Goal: Transaction & Acquisition: Subscribe to service/newsletter

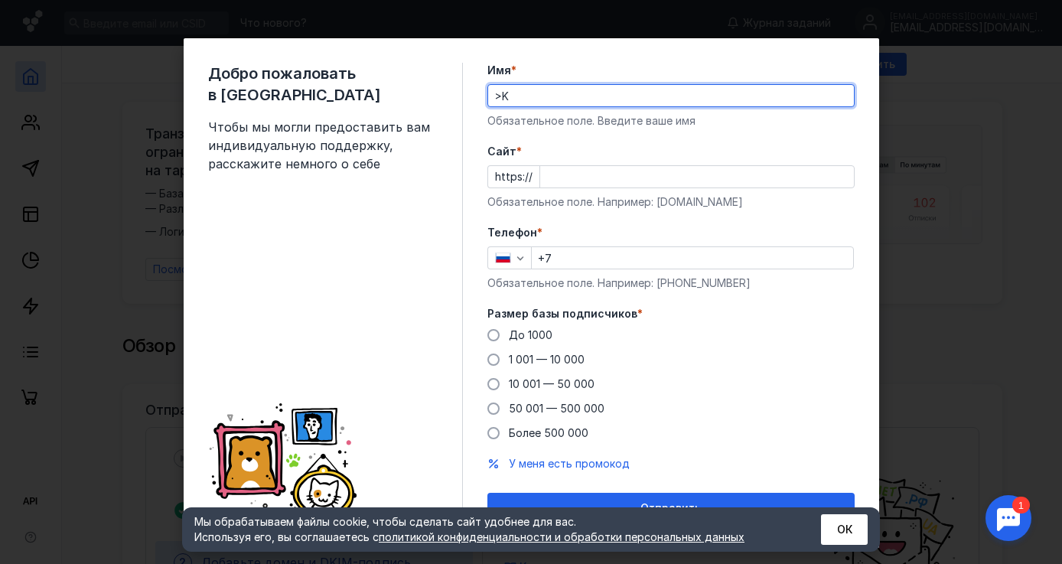
type input ">"
type input "[PERSON_NAME]"
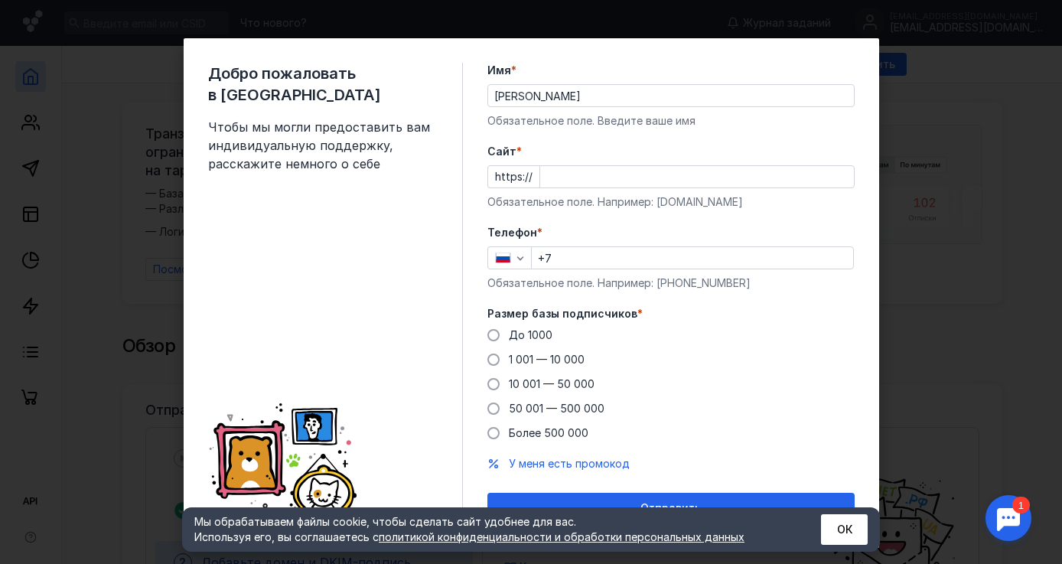
click at [810, 57] on div "Добро пожаловать в Sendsay Чтобы мы могли предоставить вам индивидуальную подде…" at bounding box center [531, 292] width 695 height 509
type input "ф"
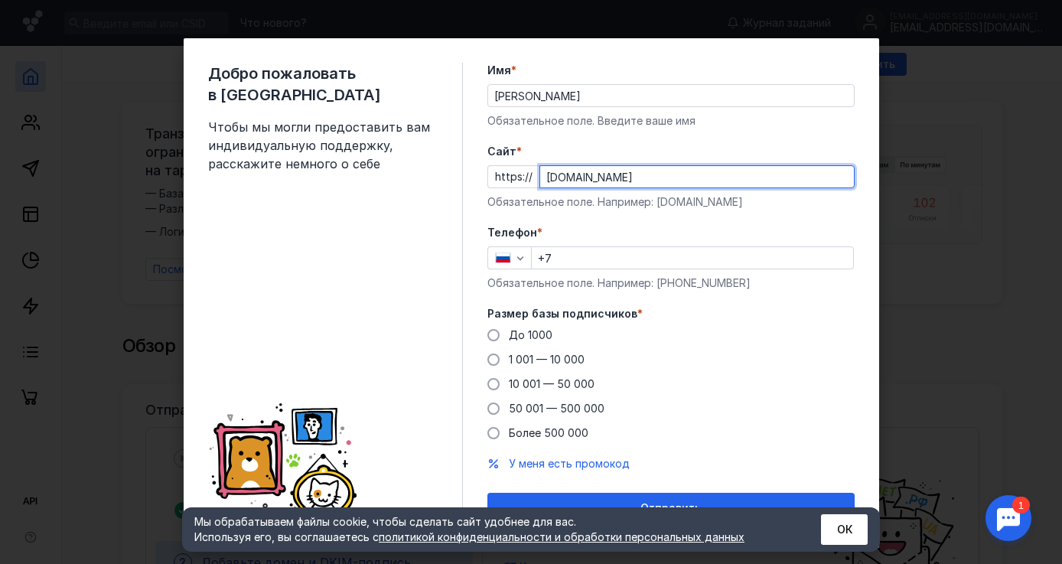
type input "[DOMAIN_NAME]"
click at [594, 249] on input "+7" at bounding box center [692, 257] width 321 height 21
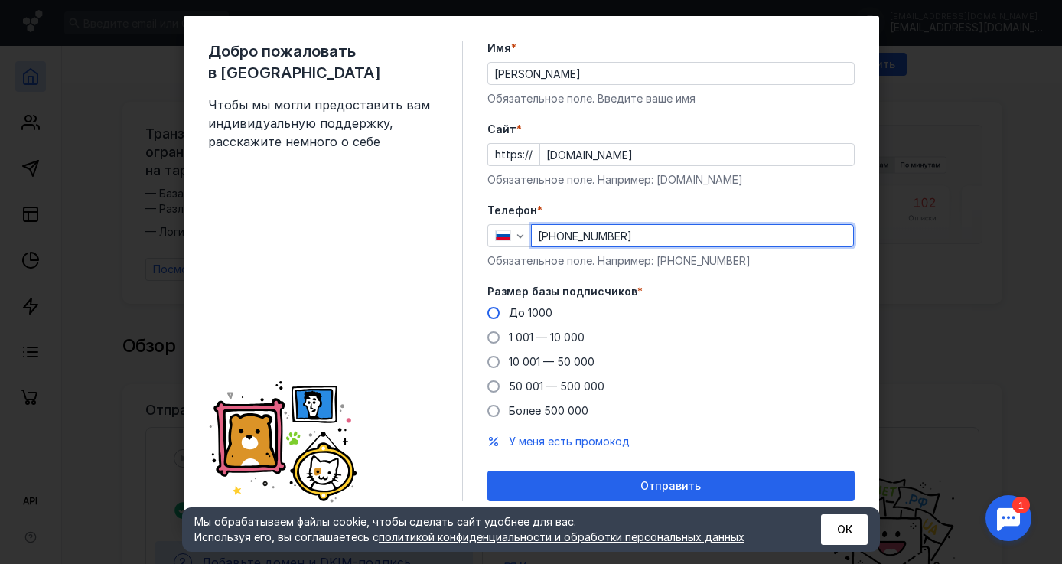
scroll to position [22, 0]
type input "[PHONE_NUMBER]"
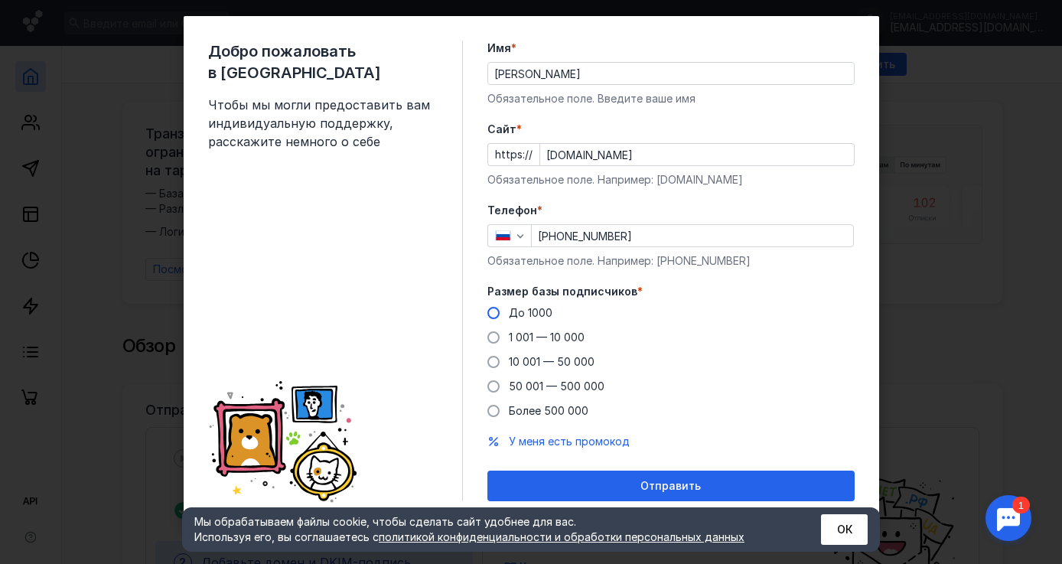
click at [493, 313] on span at bounding box center [493, 313] width 12 height 12
click at [0, 0] on input "До 1000" at bounding box center [0, 0] width 0 height 0
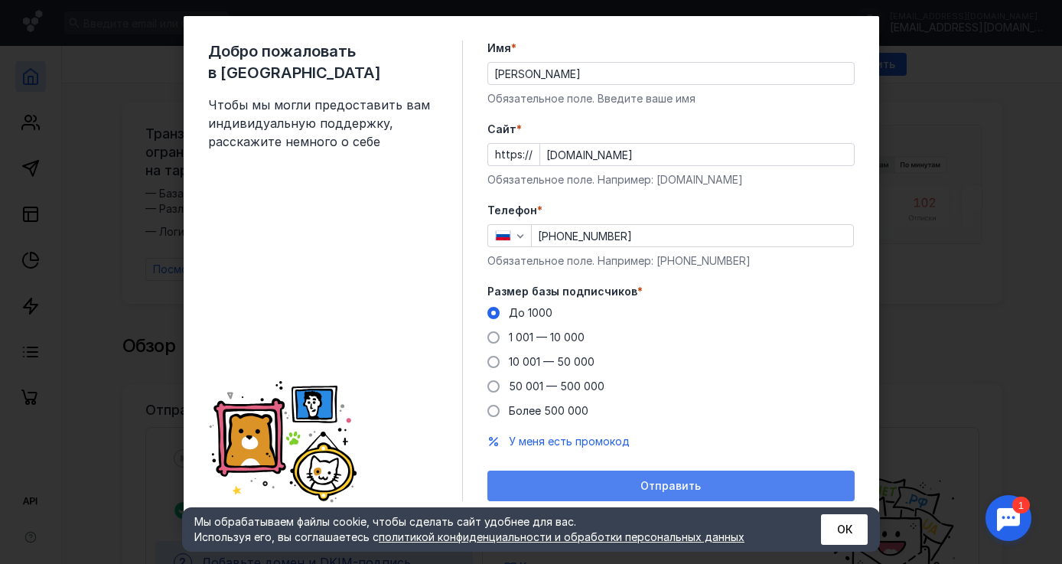
click at [664, 483] on span "Отправить" at bounding box center [670, 486] width 60 height 13
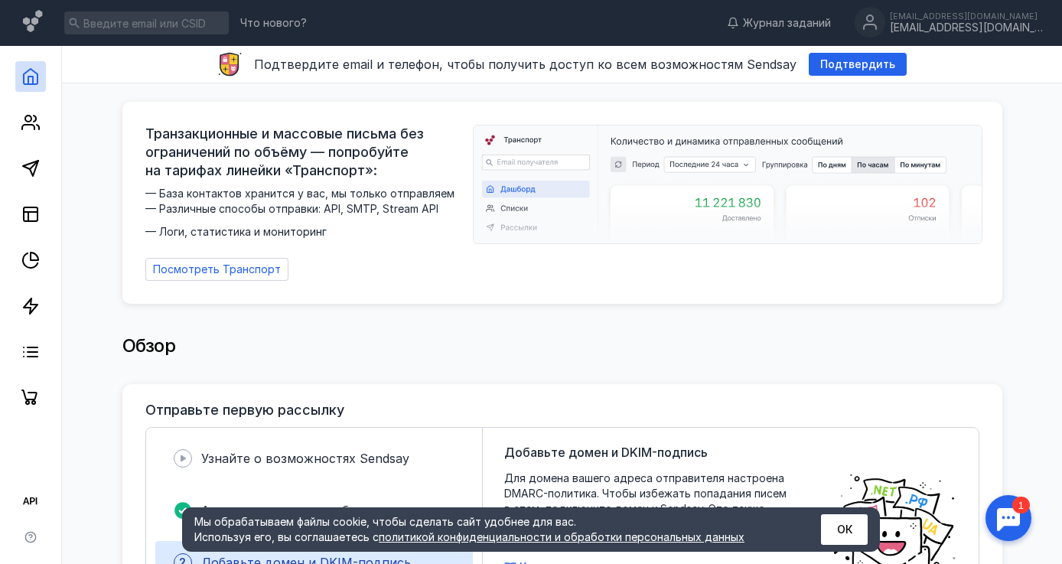
scroll to position [0, 0]
click at [35, 171] on polygon at bounding box center [30, 168] width 15 height 15
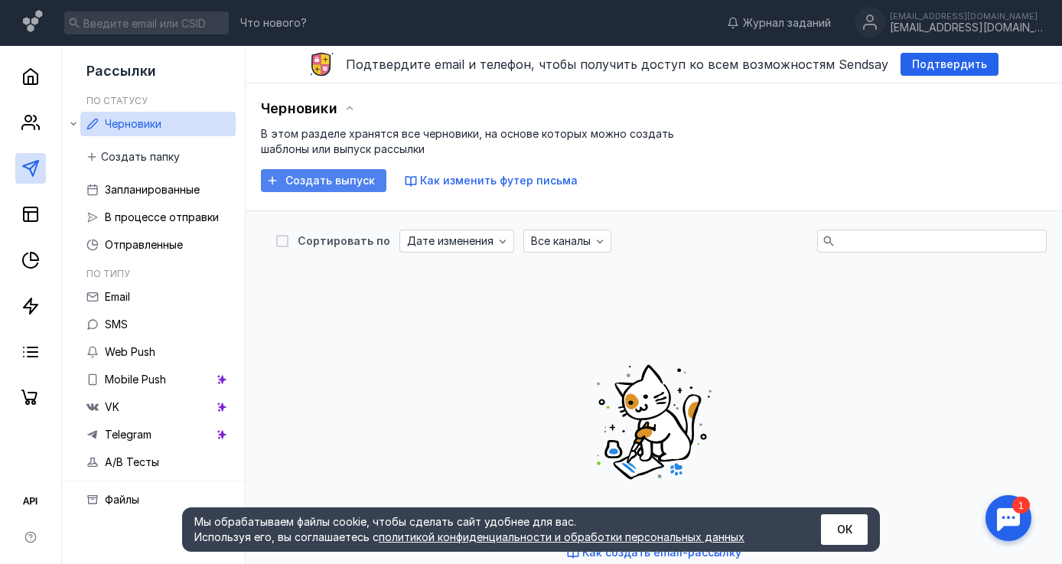
click at [311, 181] on span "Создать выпуск" at bounding box center [329, 180] width 89 height 13
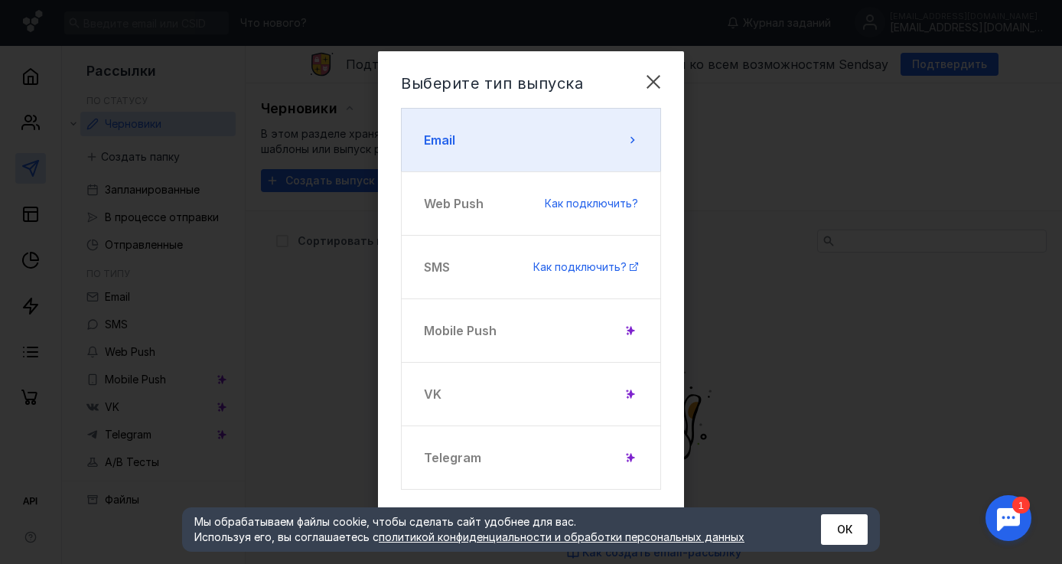
click at [588, 154] on button "Email" at bounding box center [531, 140] width 260 height 64
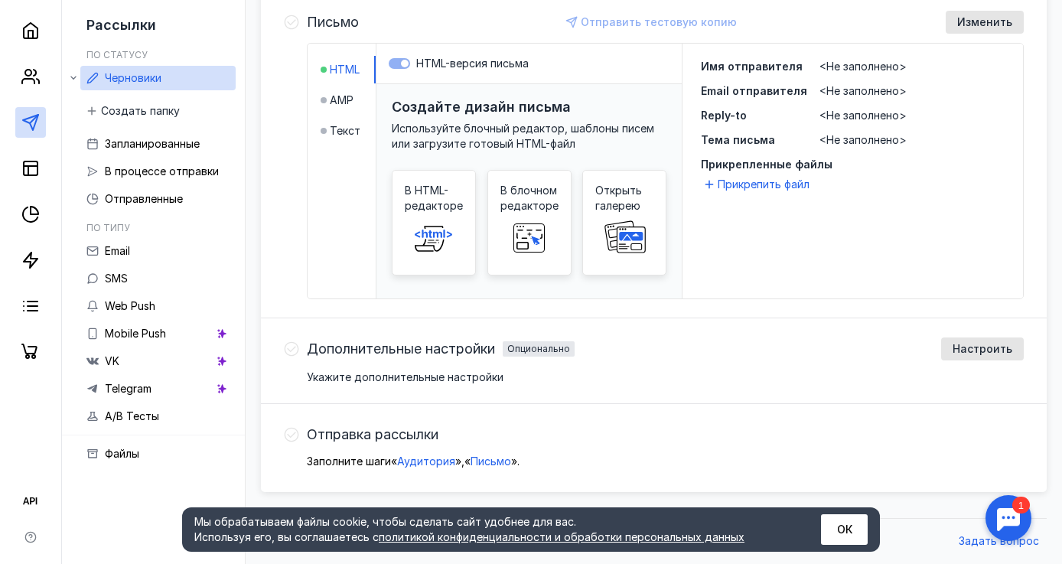
scroll to position [391, 0]
click at [437, 203] on span "В HTML-редакторе" at bounding box center [434, 198] width 58 height 31
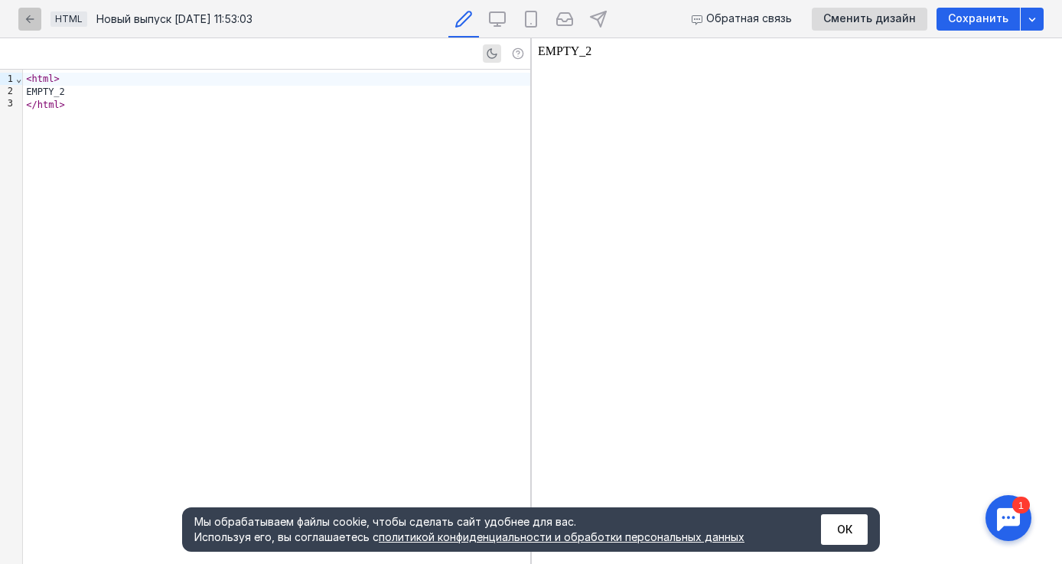
click at [31, 11] on div "button" at bounding box center [29, 18] width 15 height 15
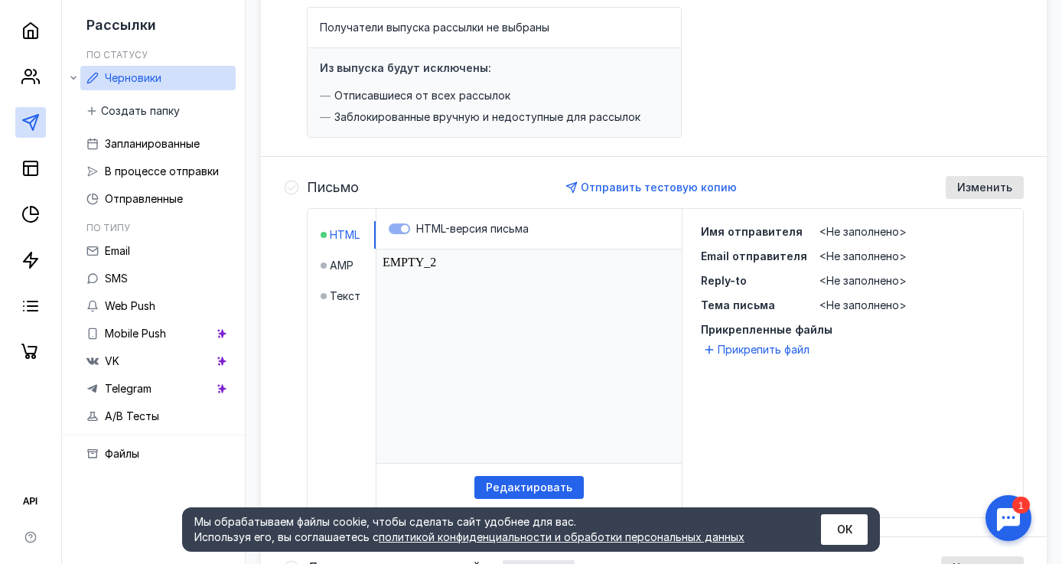
scroll to position [221, 0]
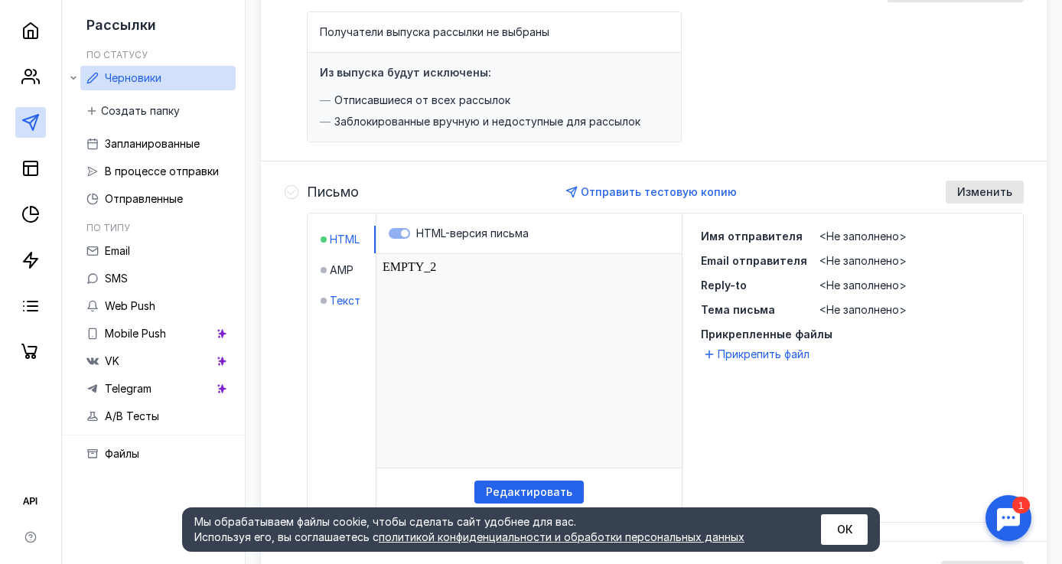
click at [330, 304] on span "Текст" at bounding box center [345, 300] width 31 height 15
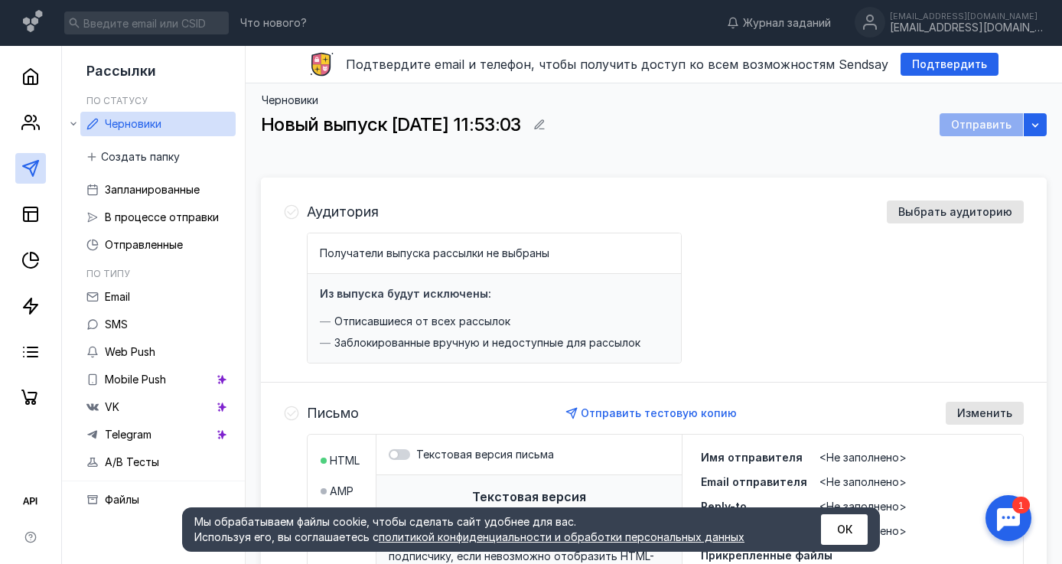
scroll to position [0, 0]
click at [917, 212] on span "Выбрать аудиторию" at bounding box center [955, 212] width 114 height 13
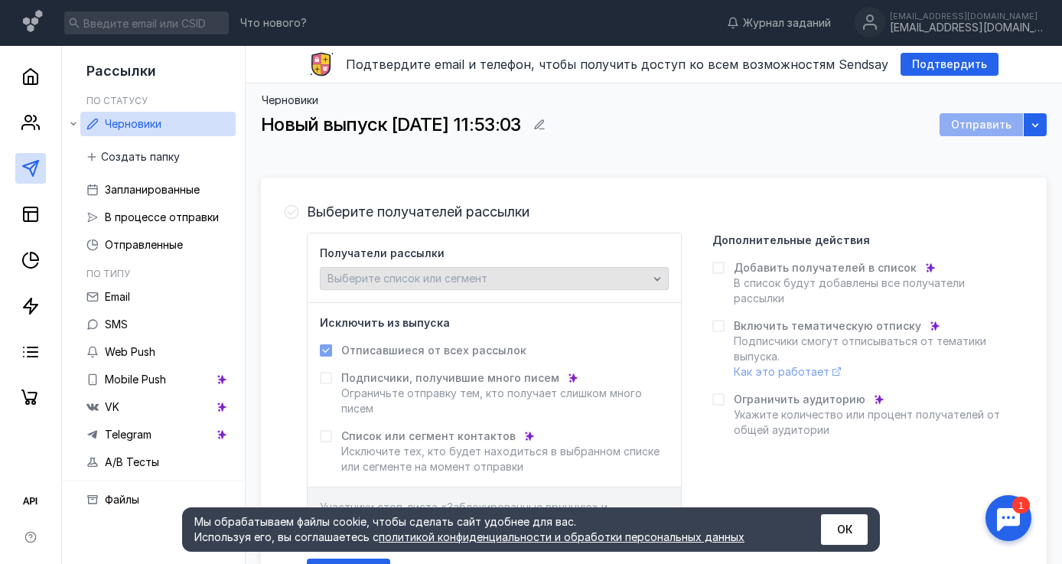
click at [623, 278] on div "Выберите список или сегмент" at bounding box center [488, 278] width 328 height 13
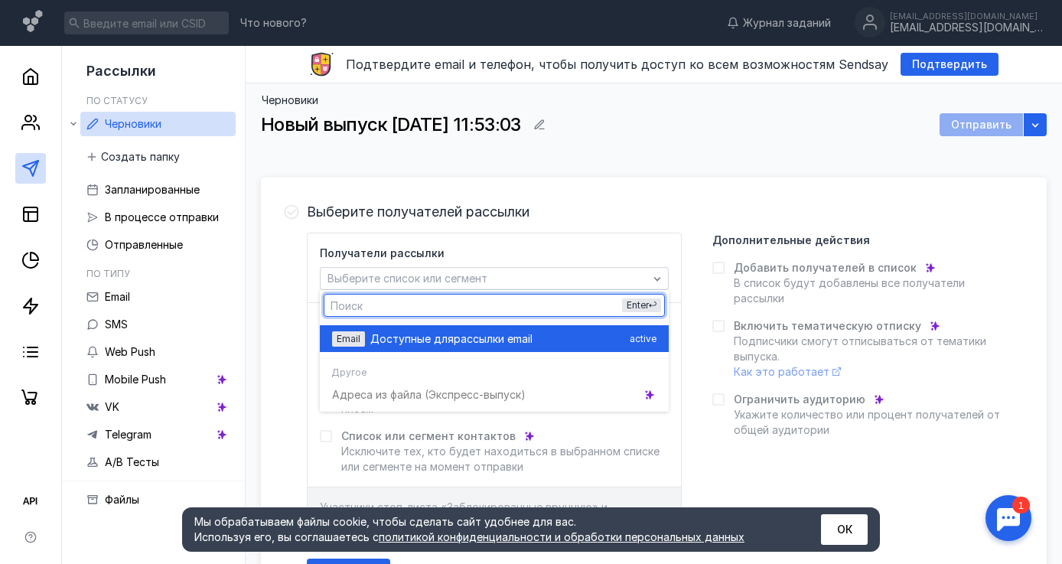
click at [506, 337] on span "рассылки email" at bounding box center [493, 338] width 79 height 15
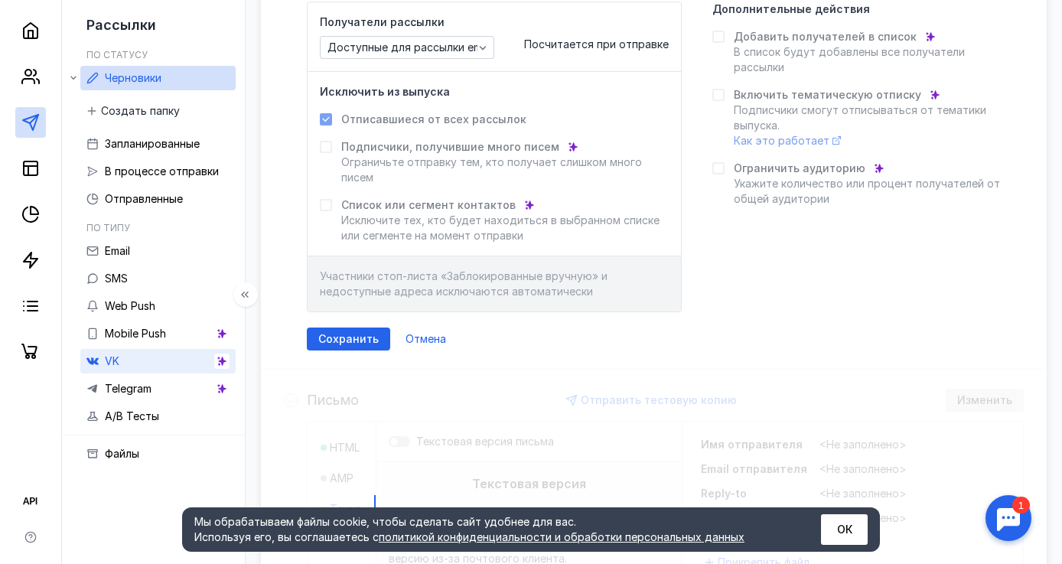
scroll to position [242, 0]
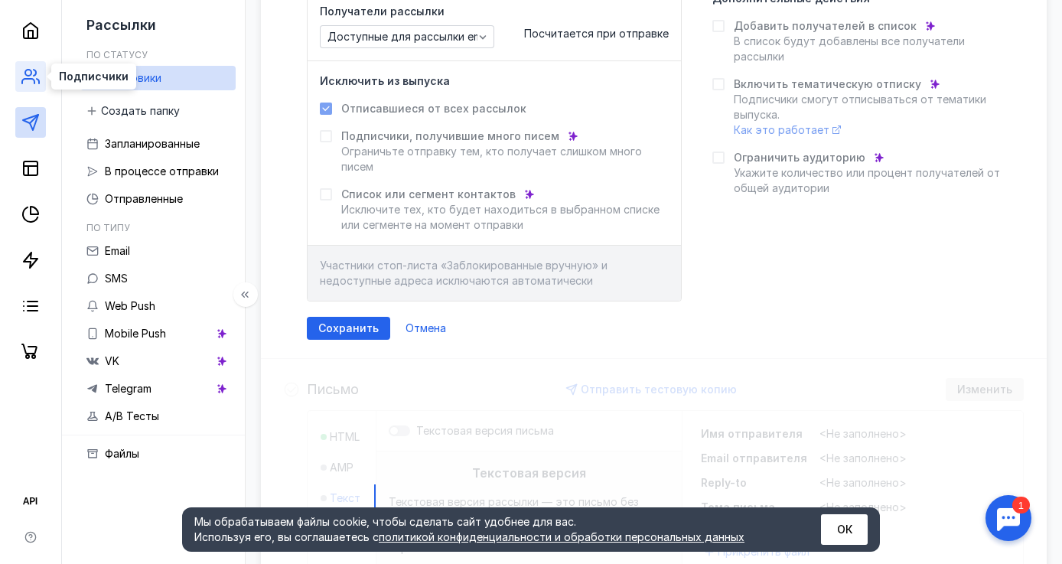
click at [31, 76] on circle at bounding box center [28, 73] width 6 height 6
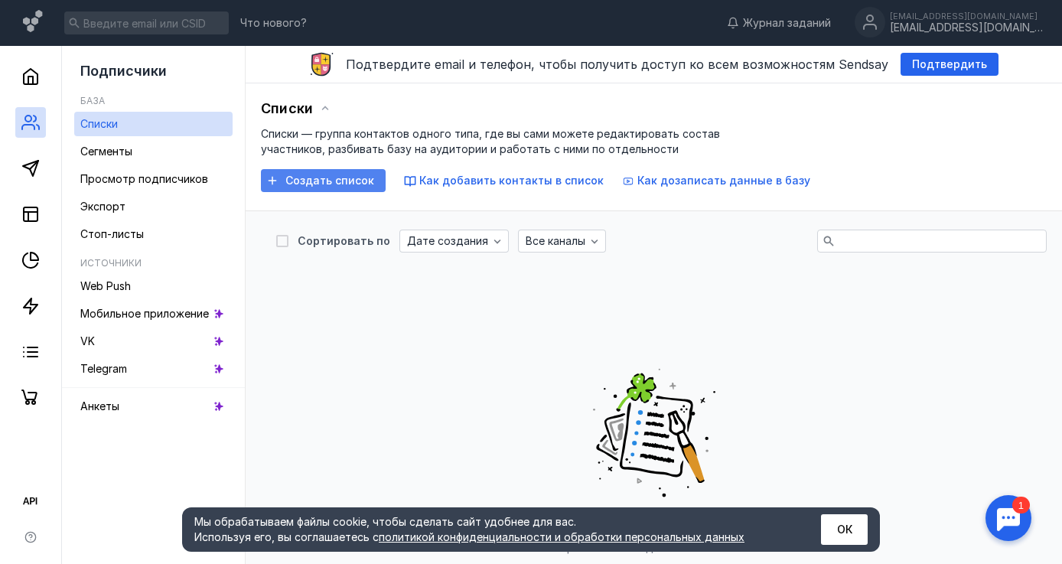
click at [338, 184] on span "Создать список" at bounding box center [329, 180] width 89 height 13
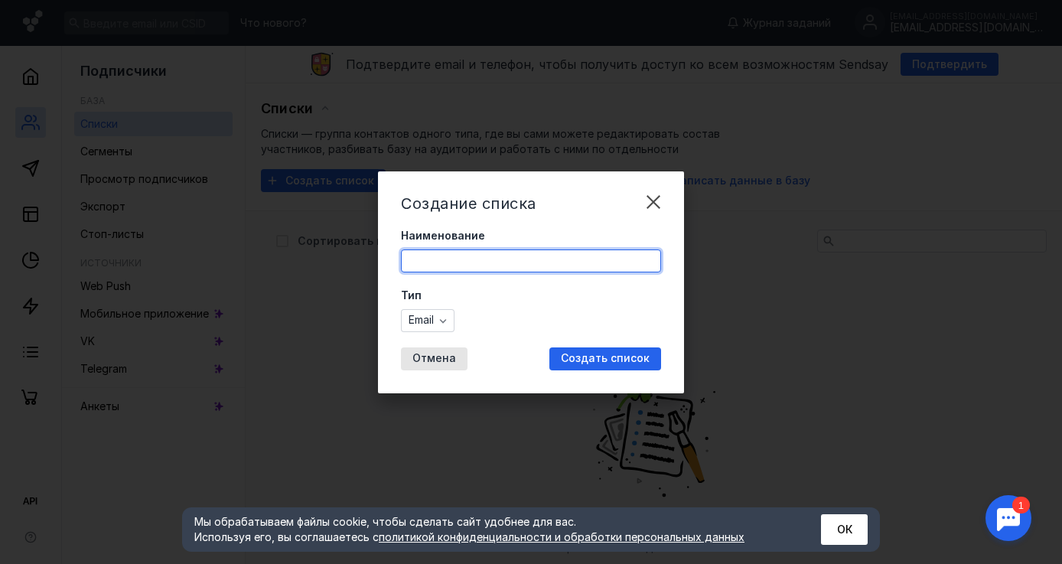
click at [454, 256] on input "Наименование" at bounding box center [531, 260] width 259 height 21
type input "WorldFood"
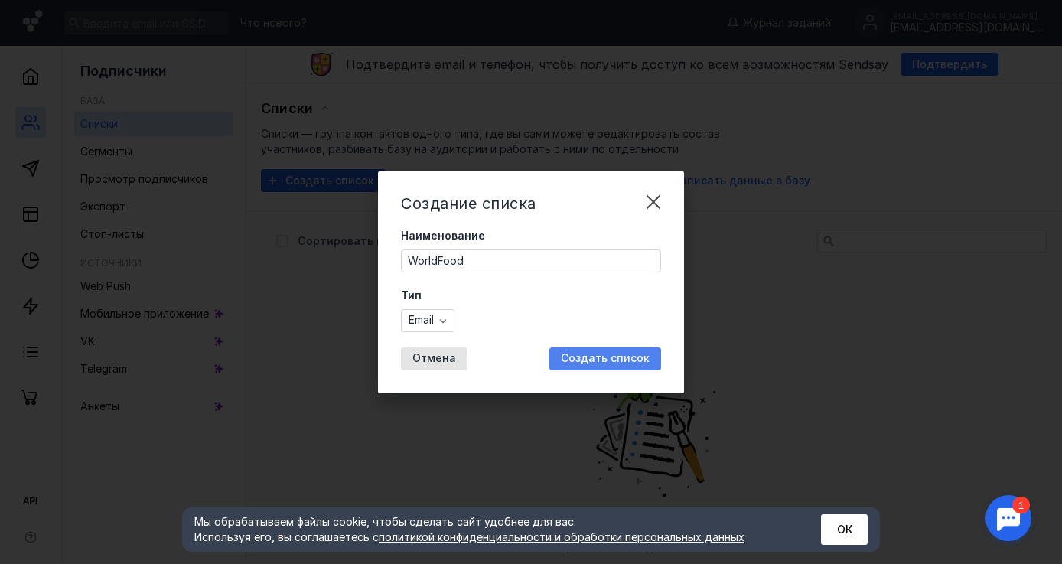
click at [594, 360] on span "Создать список" at bounding box center [605, 358] width 89 height 13
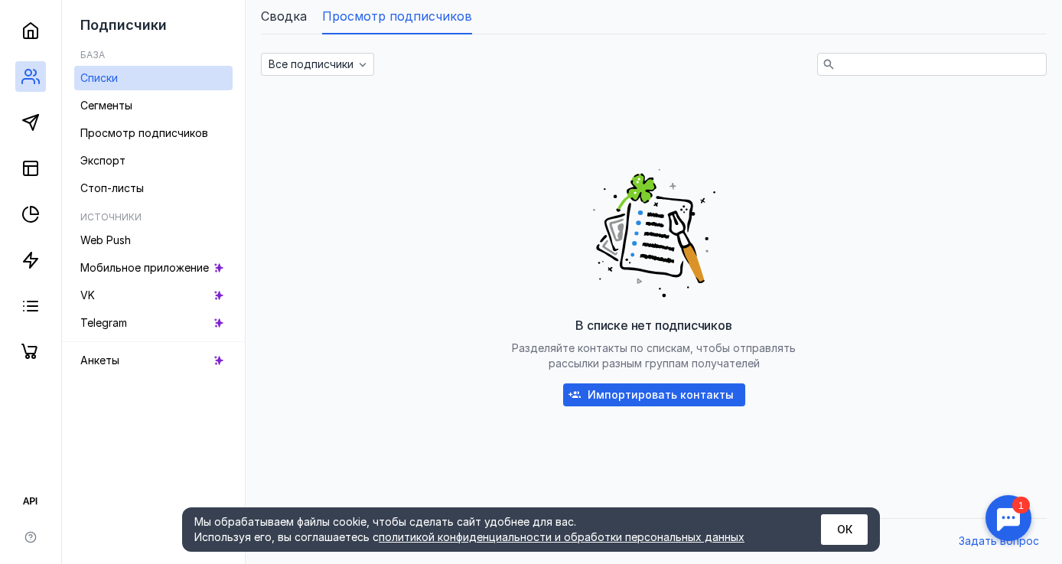
scroll to position [188, 0]
click at [652, 396] on span "Импортировать контакты" at bounding box center [660, 395] width 146 height 13
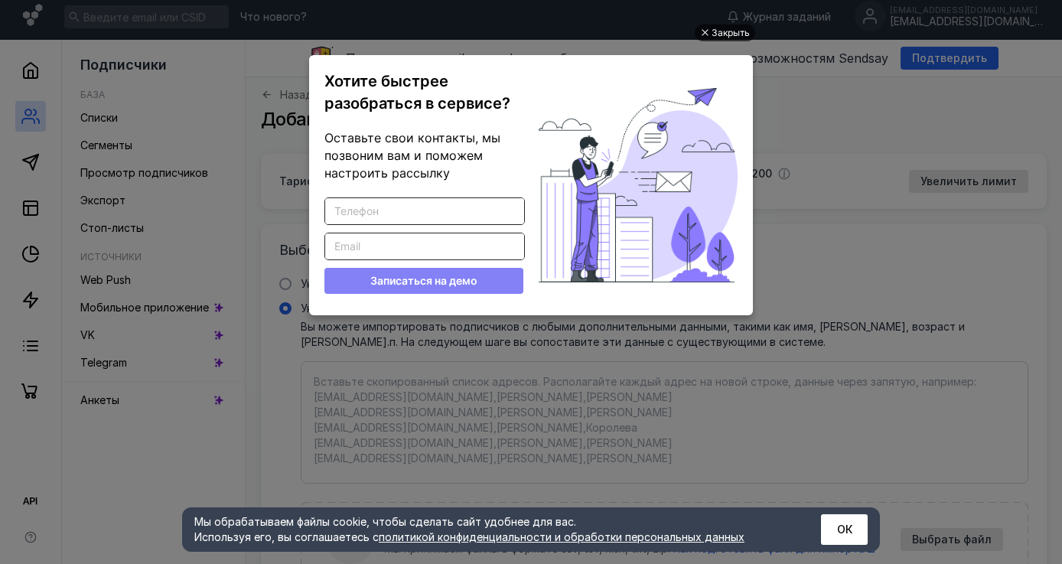
click at [726, 35] on div "Закрыть" at bounding box center [730, 32] width 38 height 17
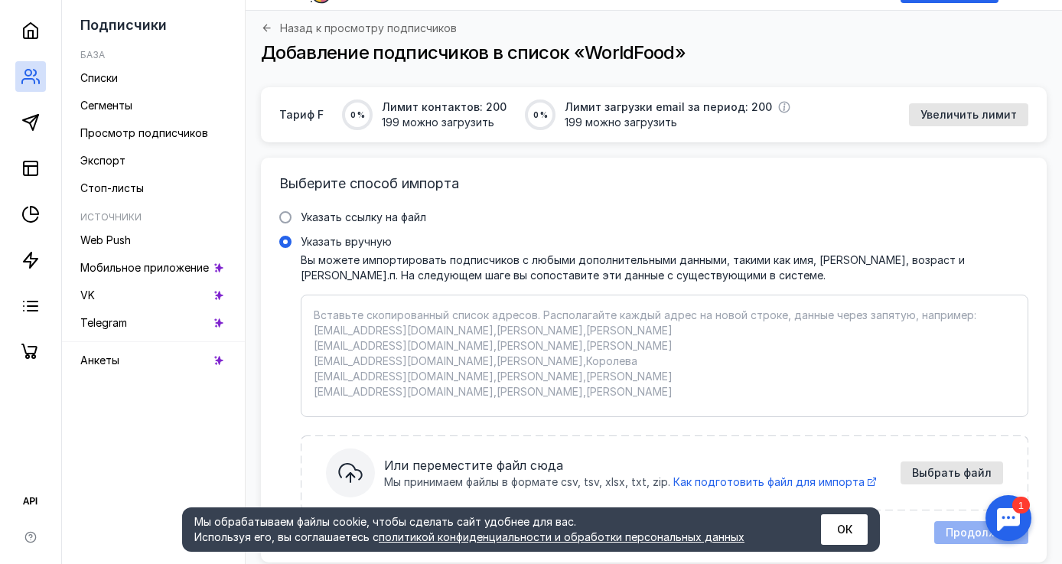
scroll to position [72, 0]
click at [363, 327] on textarea "Указать вручную Вы можете импортировать подписчиков с любыми дополнительными да…" at bounding box center [664, 356] width 701 height 96
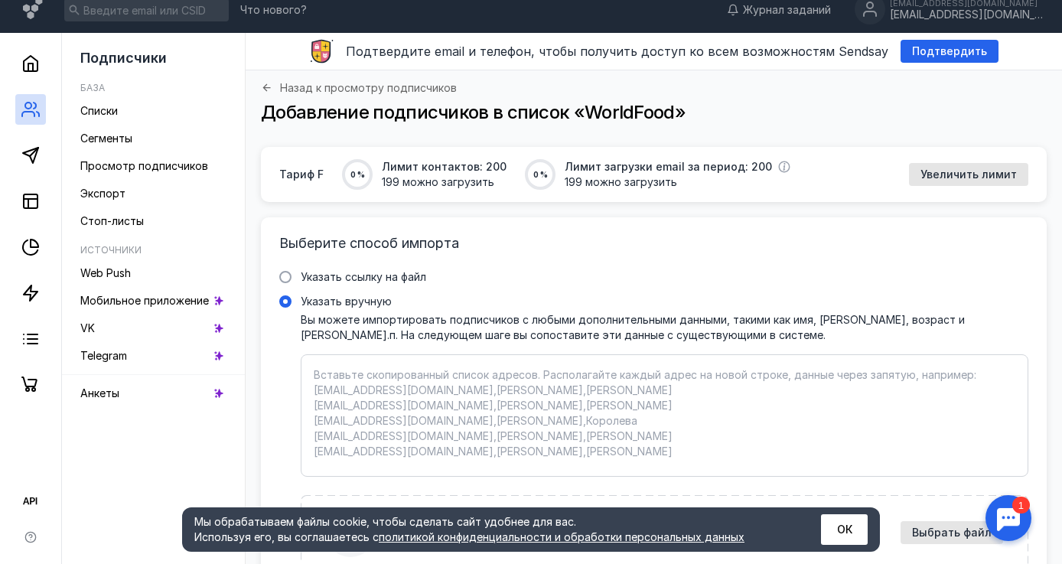
scroll to position [3, 0]
